Goal: Find specific page/section: Find specific page/section

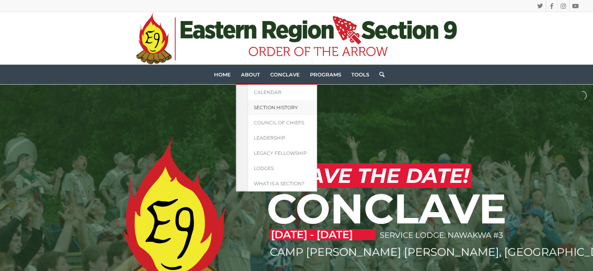
click at [271, 106] on span "Section History" at bounding box center [276, 107] width 44 height 6
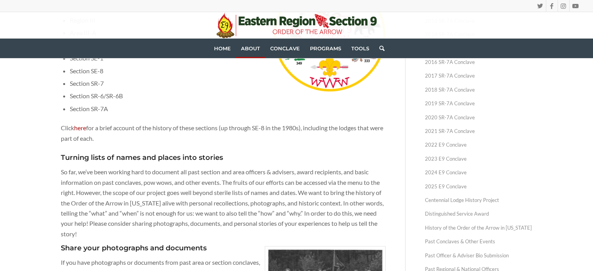
scroll to position [160, 0]
click at [443, 174] on link "2024 E9 Conclave" at bounding box center [479, 172] width 108 height 14
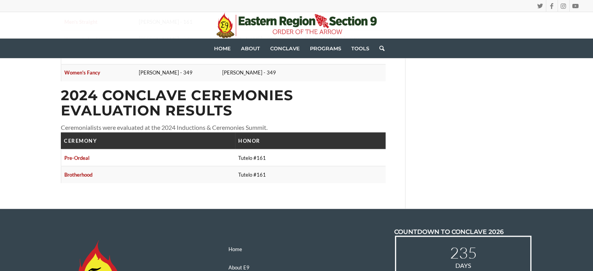
scroll to position [1387, 0]
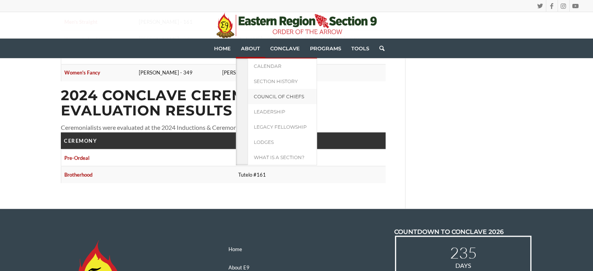
click at [270, 98] on span "Council of Chiefs" at bounding box center [279, 97] width 50 height 6
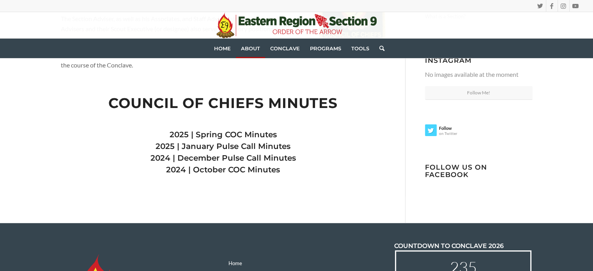
scroll to position [182, 0]
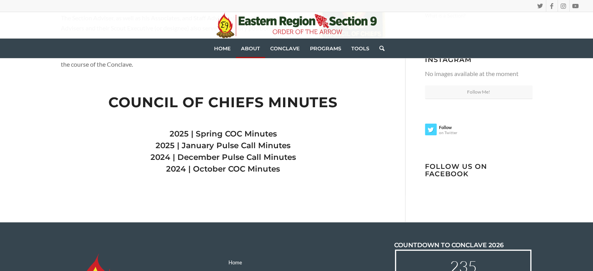
click at [258, 131] on link "2025 | Spring COC Minutes" at bounding box center [223, 133] width 107 height 9
